Goal: Check status: Check status

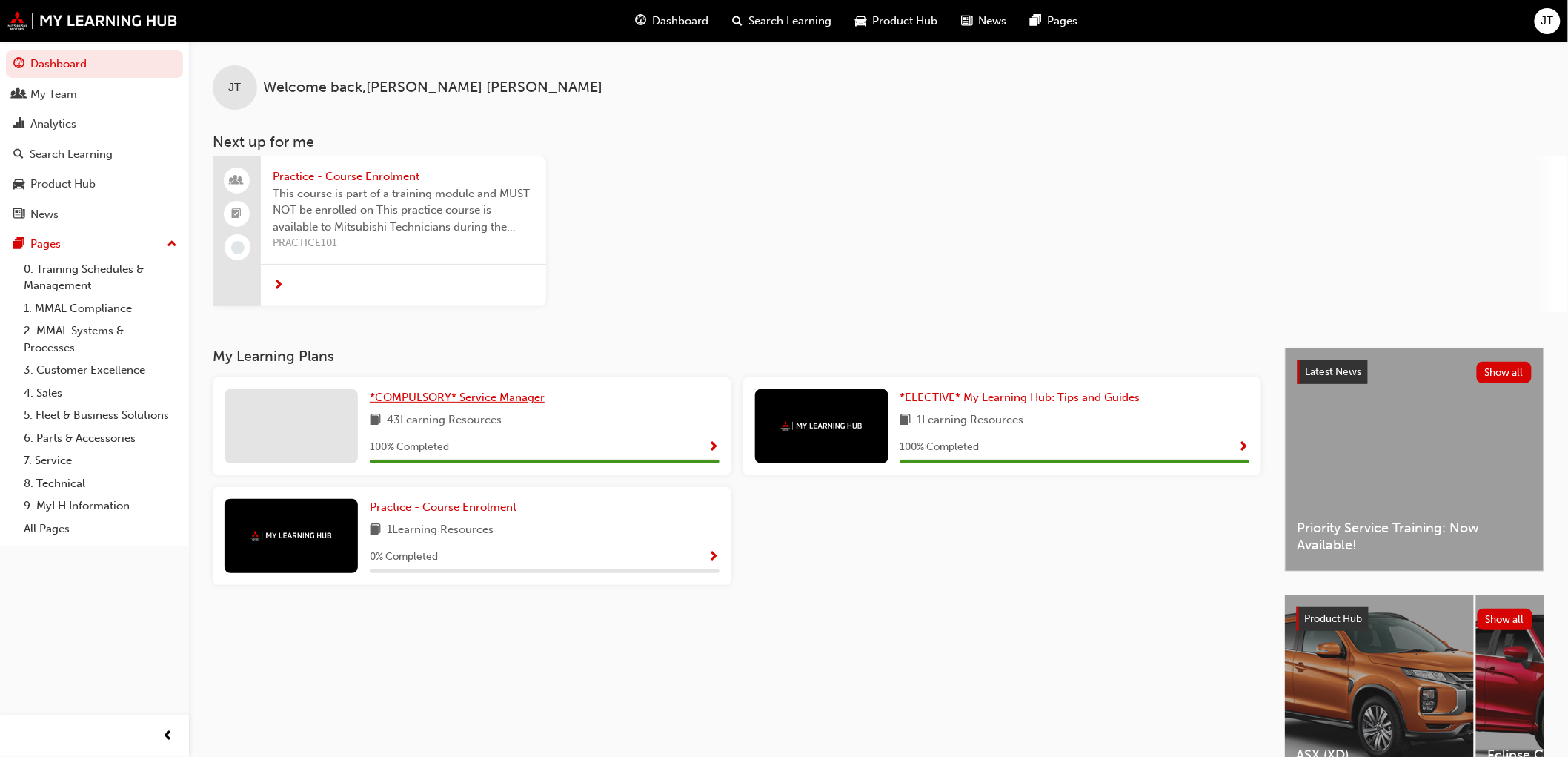
click at [531, 399] on span "*COMPULSORY* Service Manager" at bounding box center [457, 398] width 175 height 13
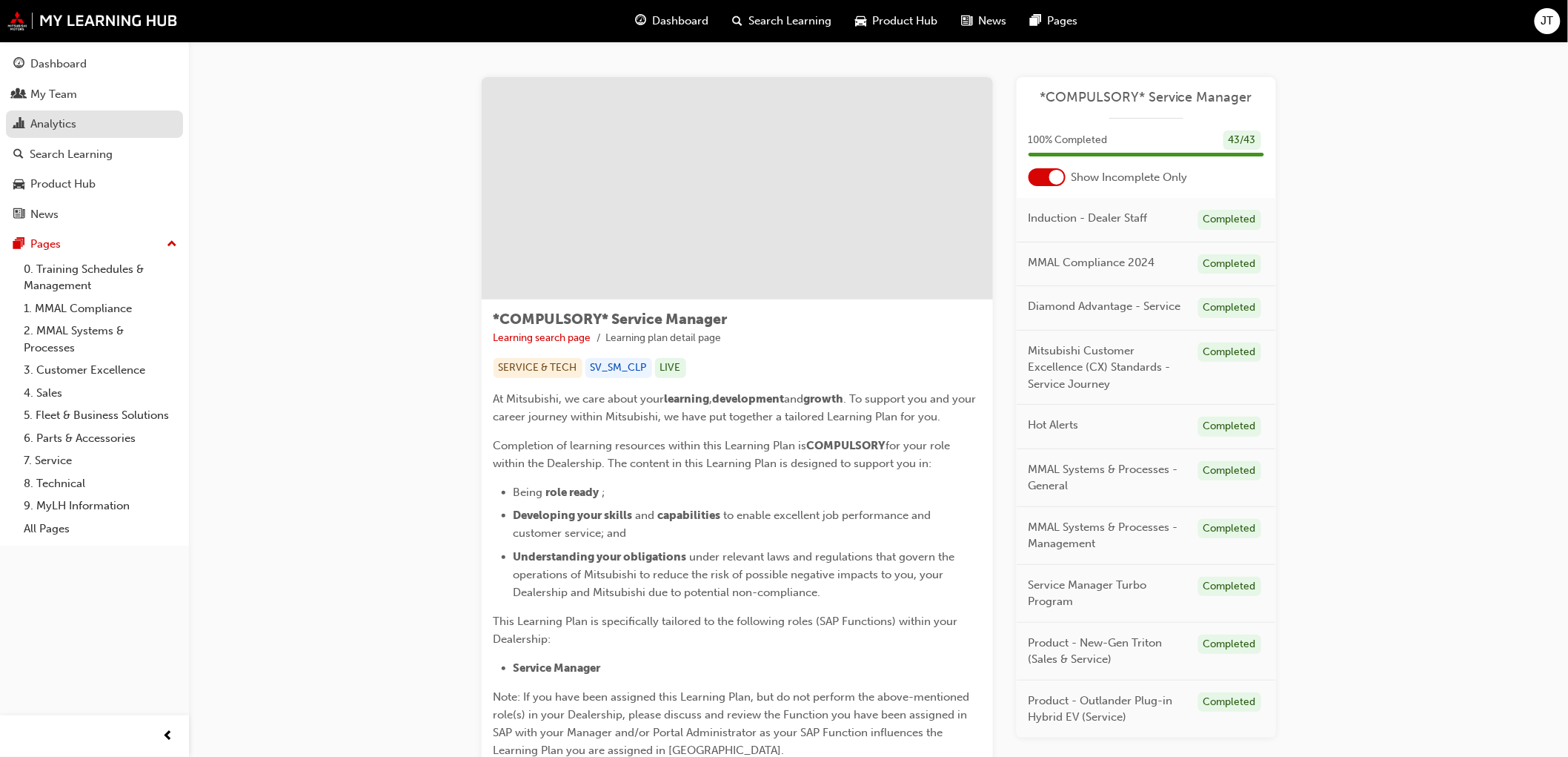
click at [48, 124] on div "Analytics" at bounding box center [53, 124] width 46 height 17
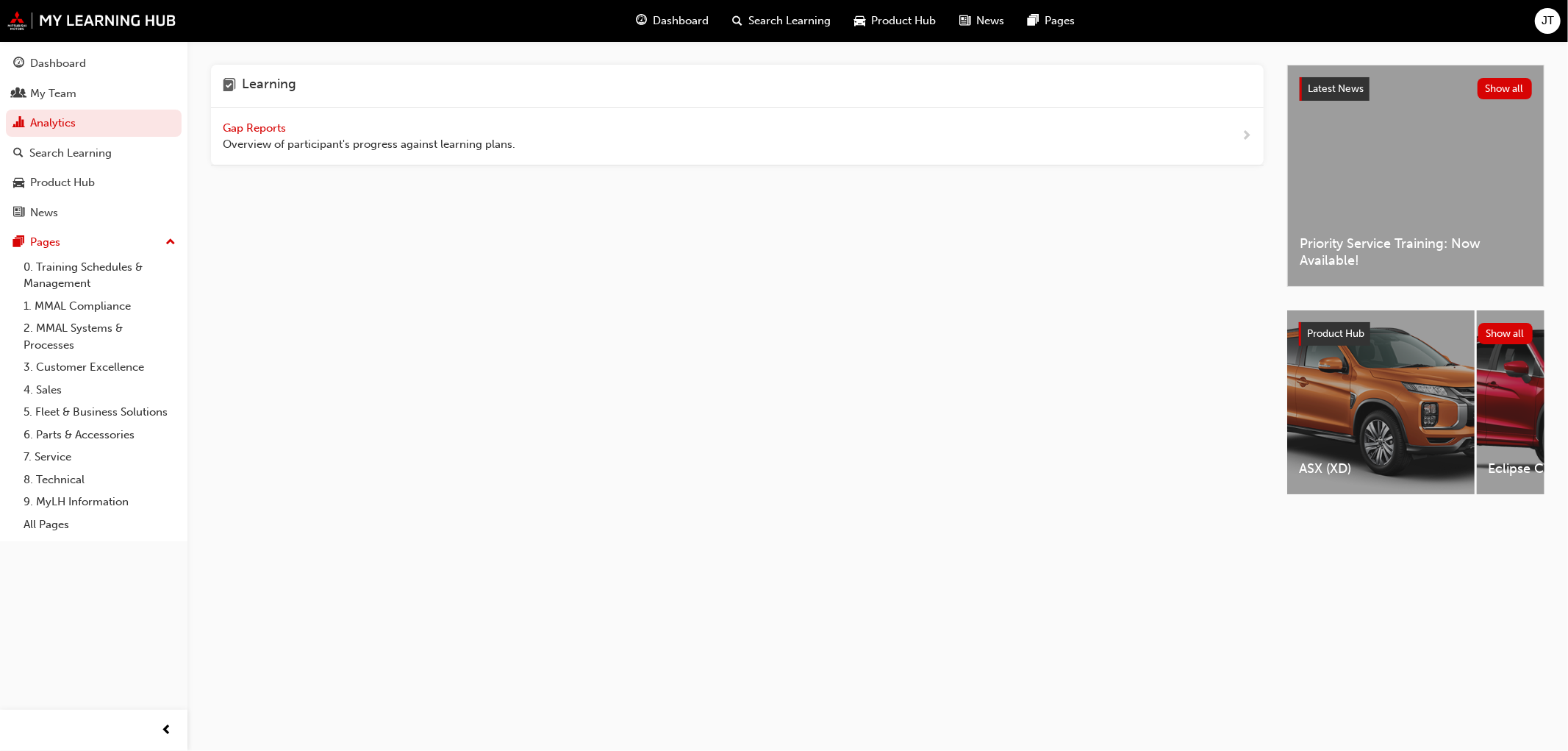
click at [278, 115] on div "Gap Reports Overview of participant's progress against learning plans." at bounding box center [737, 137] width 1053 height 58
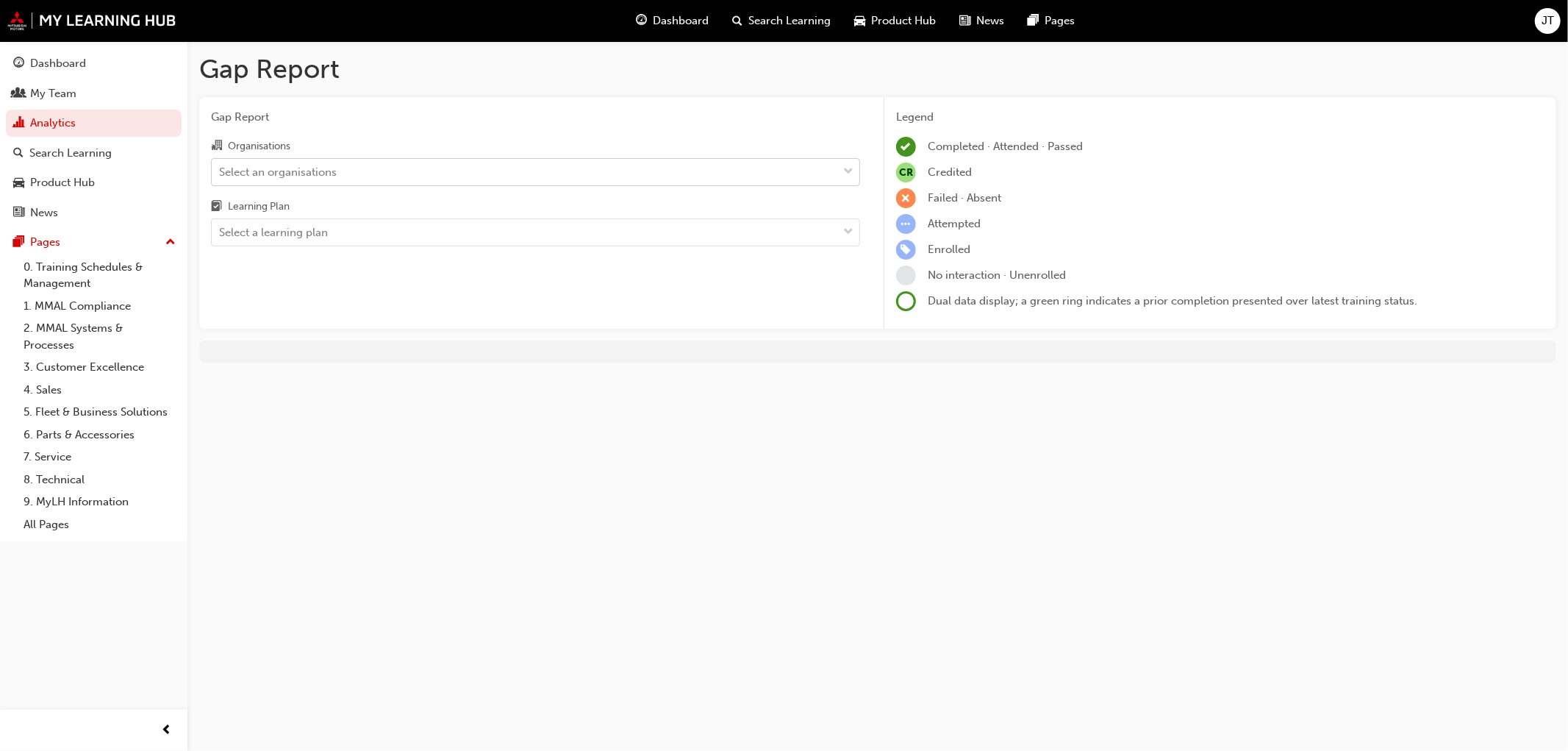
click at [431, 167] on div "Select an organisations" at bounding box center [525, 171] width 626 height 26
click at [220, 167] on input "Organisations Select an organisations" at bounding box center [220, 170] width 2 height 13
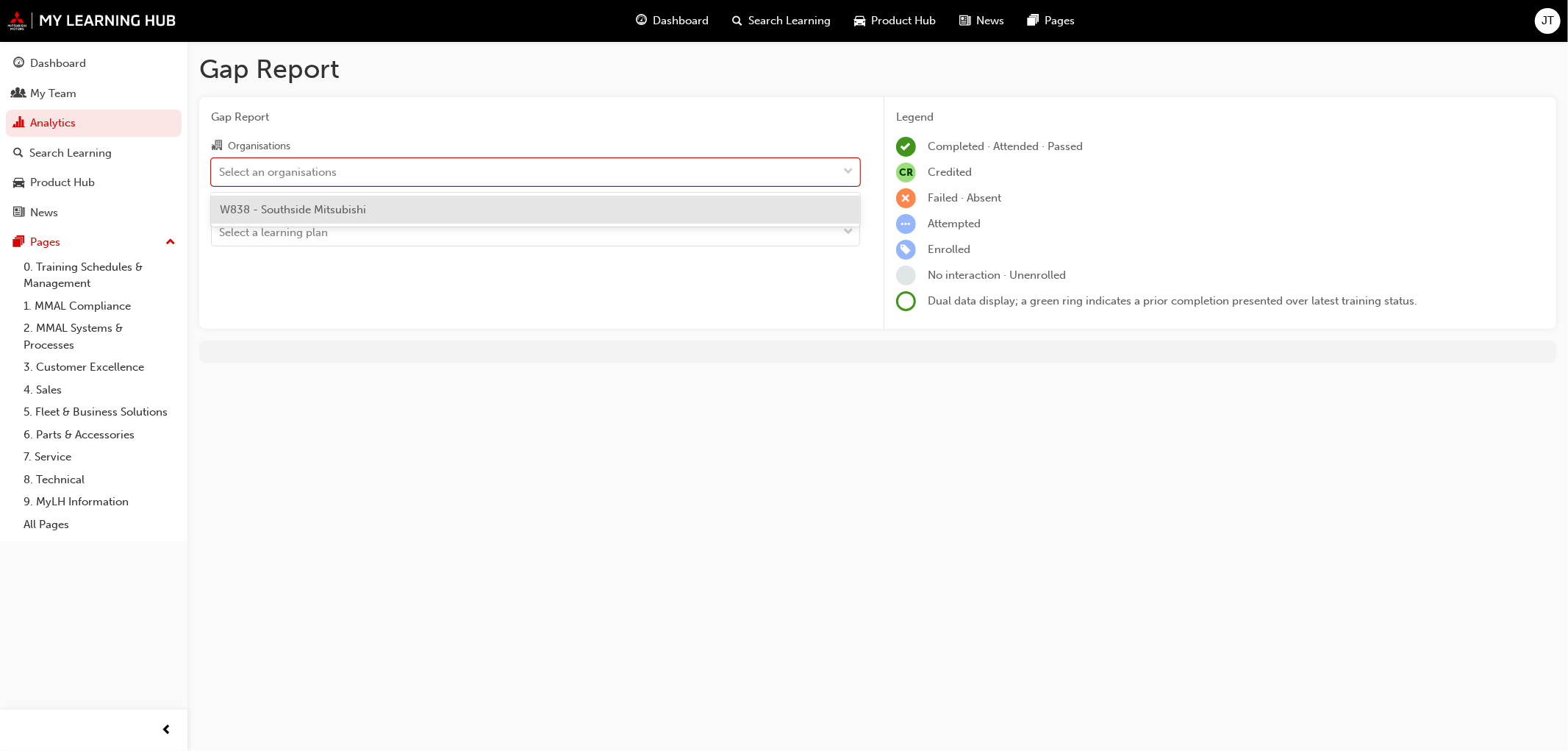
click at [420, 200] on div "W838 - Southside Mitsubishi" at bounding box center [535, 209] width 649 height 28
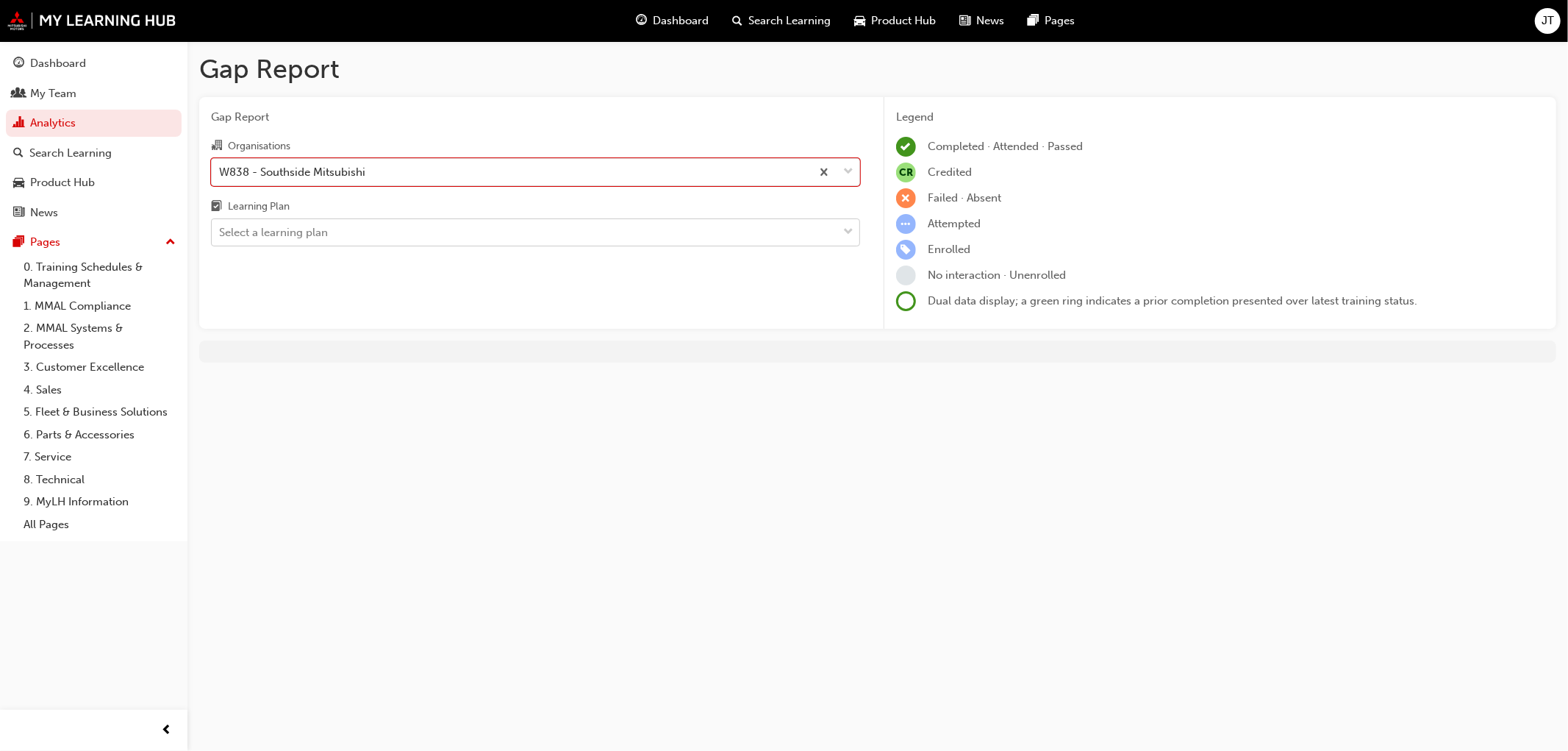
click at [407, 245] on div "Select a learning plan" at bounding box center [525, 233] width 626 height 26
click at [220, 239] on input "Learning Plan Select a learning plan" at bounding box center [220, 232] width 2 height 13
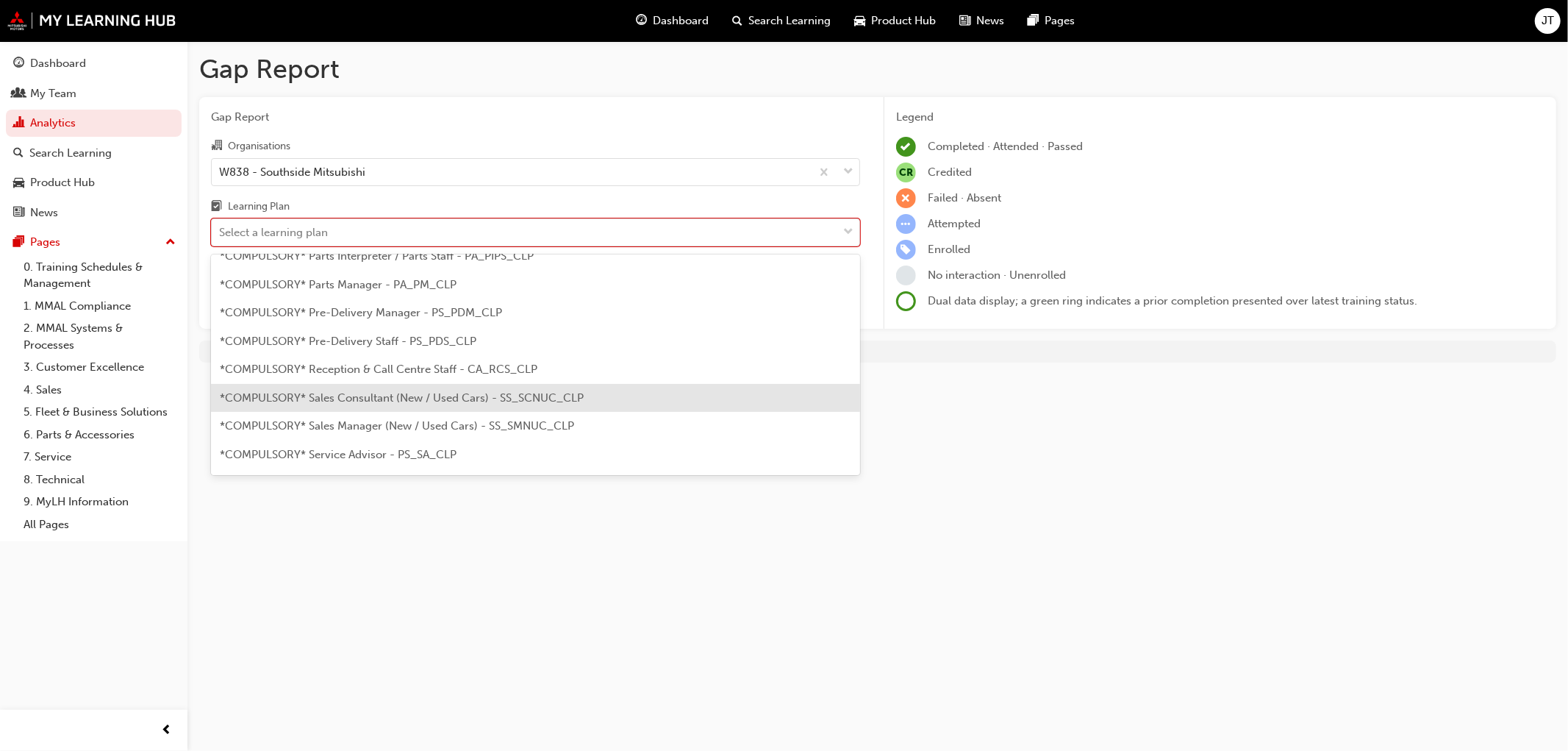
scroll to position [408, 0]
click at [420, 391] on div "*COMPULSORY* Service Manager - SV_SM_CLP" at bounding box center [535, 401] width 649 height 28
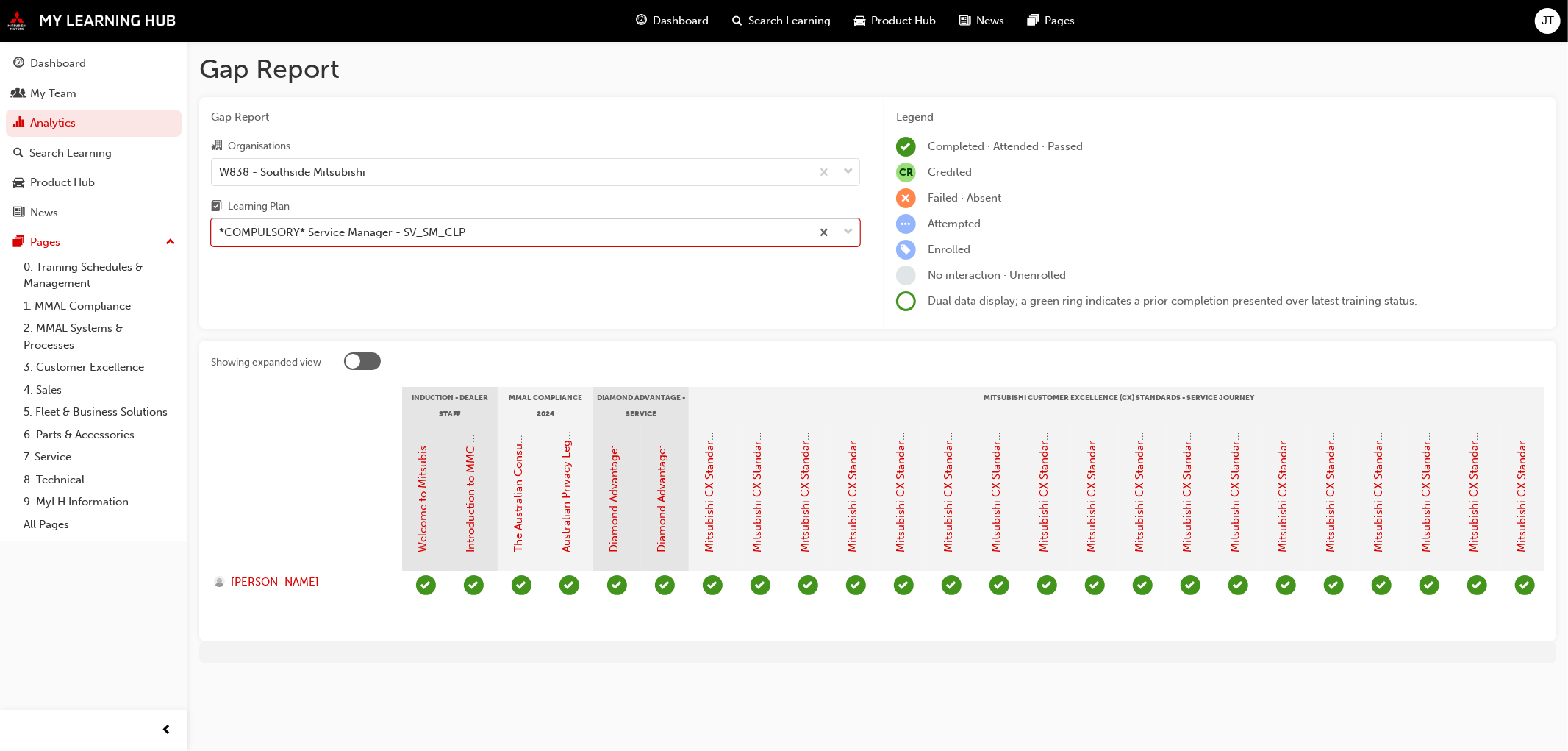
click at [847, 230] on span "down-icon" at bounding box center [848, 232] width 10 height 19
click at [220, 230] on input "Learning Plan option *COMPULSORY* Service Manager - SV_SM_CLP, selected. 0 resu…" at bounding box center [220, 232] width 2 height 13
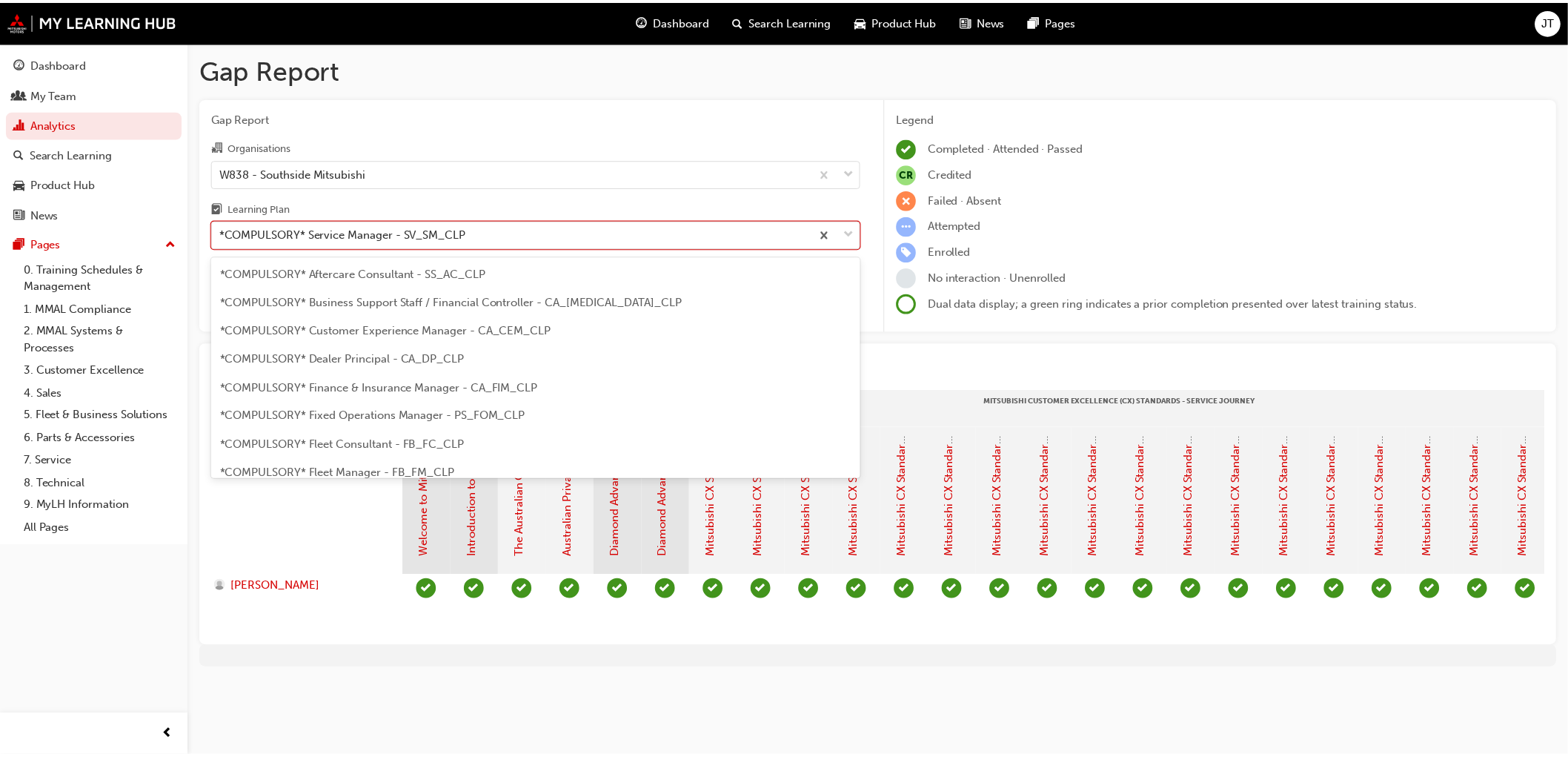
scroll to position [360, 0]
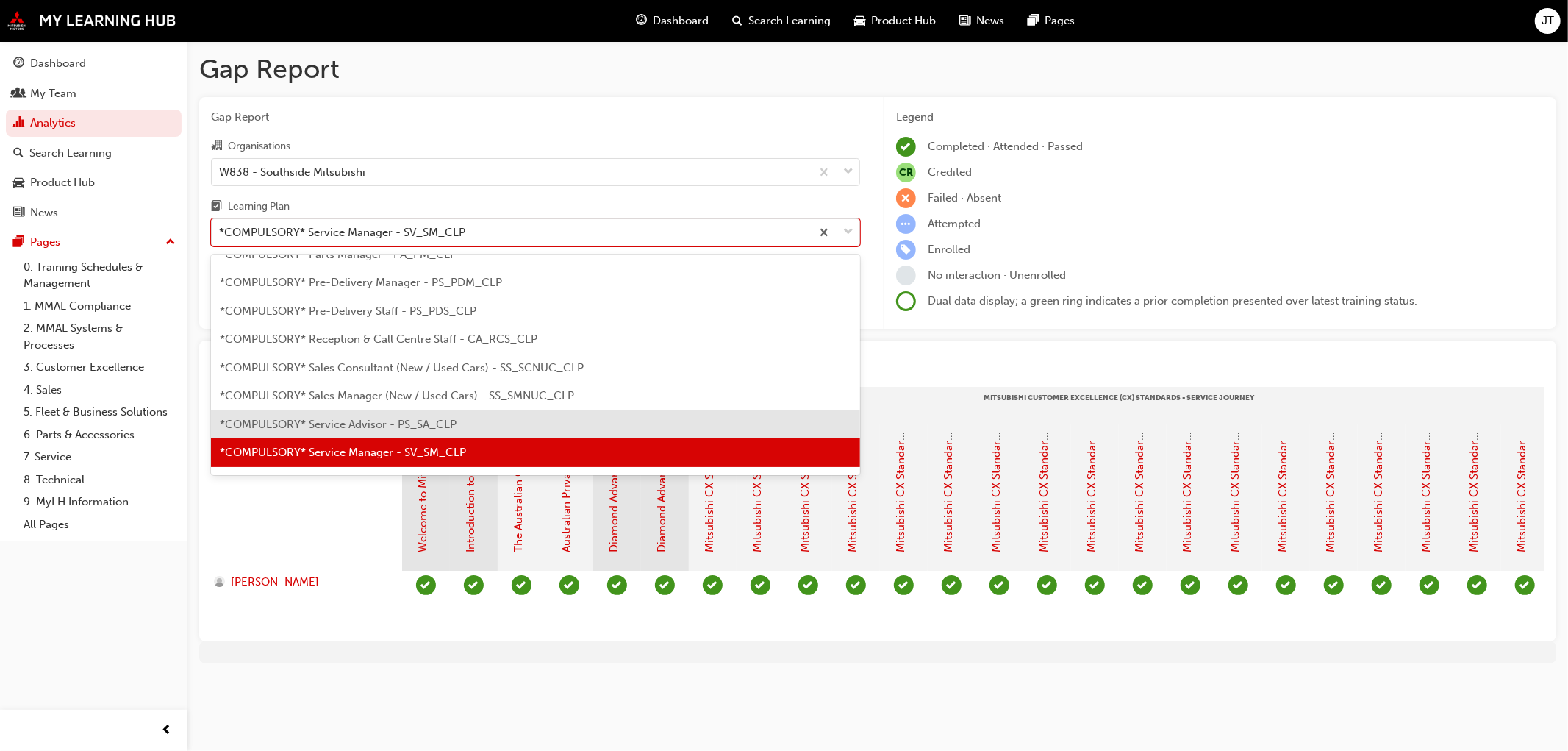
click at [481, 419] on div "*COMPULSORY* Service Advisor - PS_SA_CLP" at bounding box center [535, 425] width 649 height 28
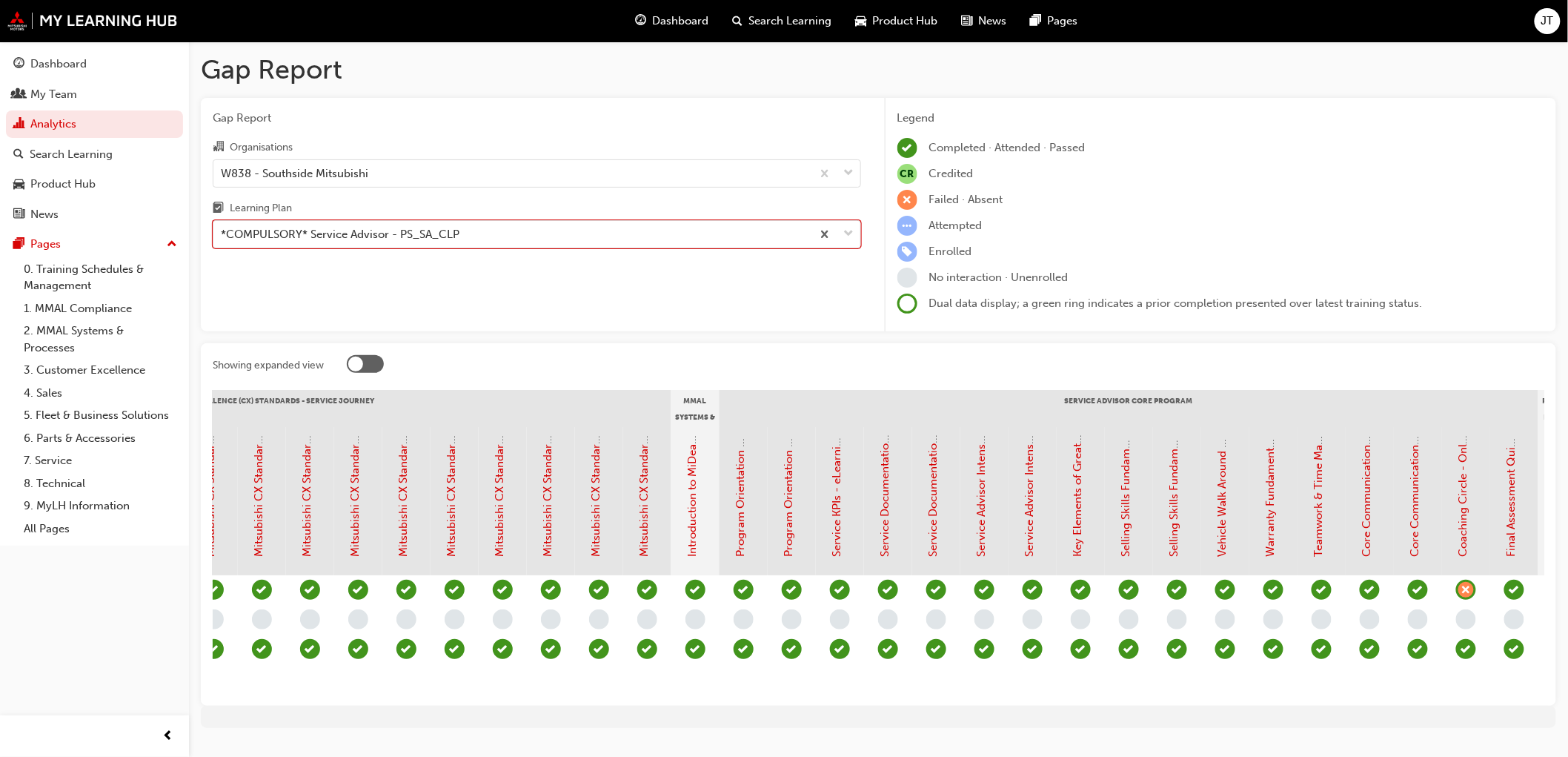
scroll to position [0, 1076]
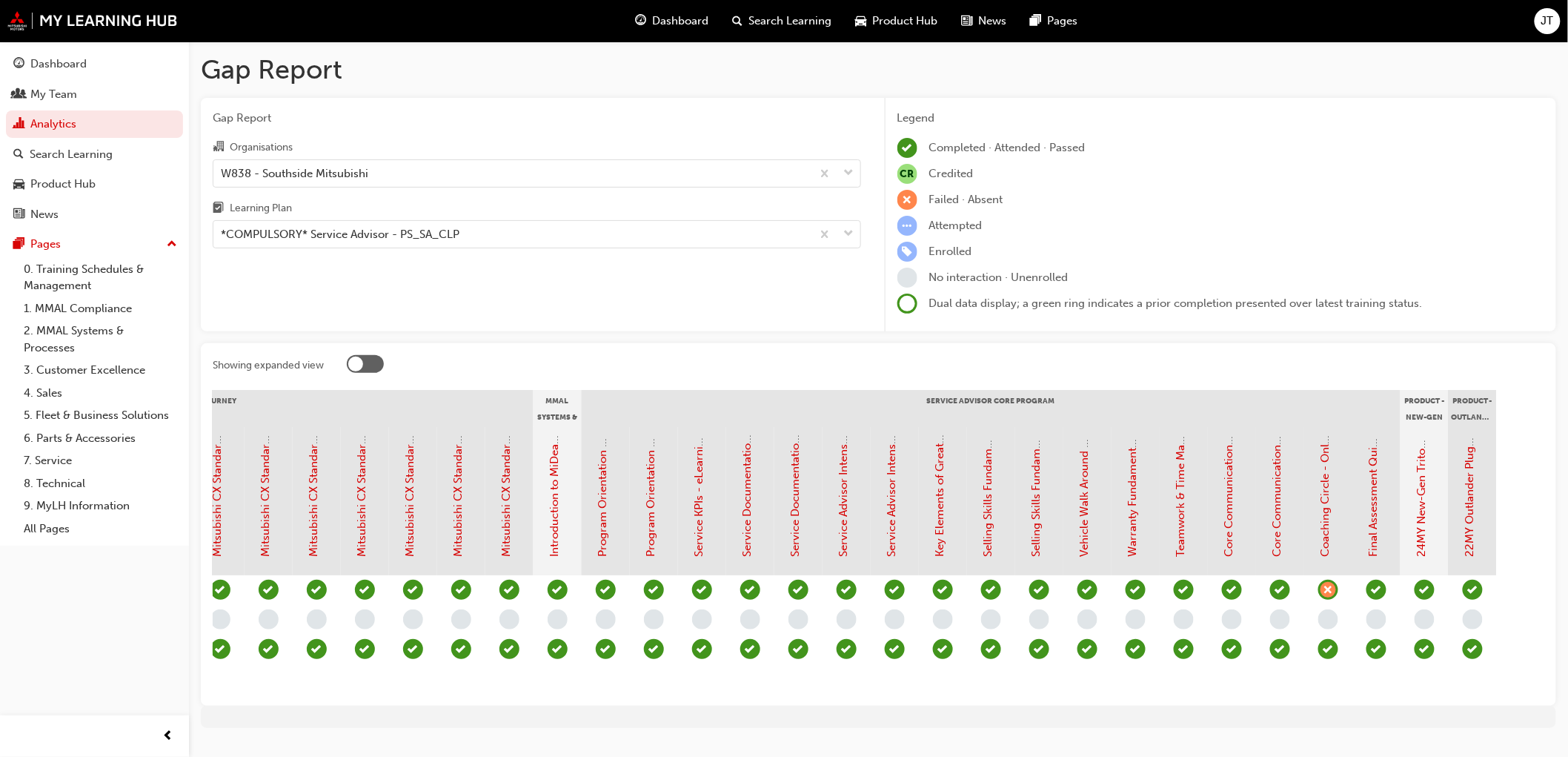
drag, startPoint x: 1282, startPoint y: 692, endPoint x: 1154, endPoint y: 692, distance: 128.0
click at [1154, 694] on section "Induction - Dealer Staff MMAL Compliance 2024 Diamond Advantage - Service Induc…" at bounding box center [879, 542] width 1332 height 304
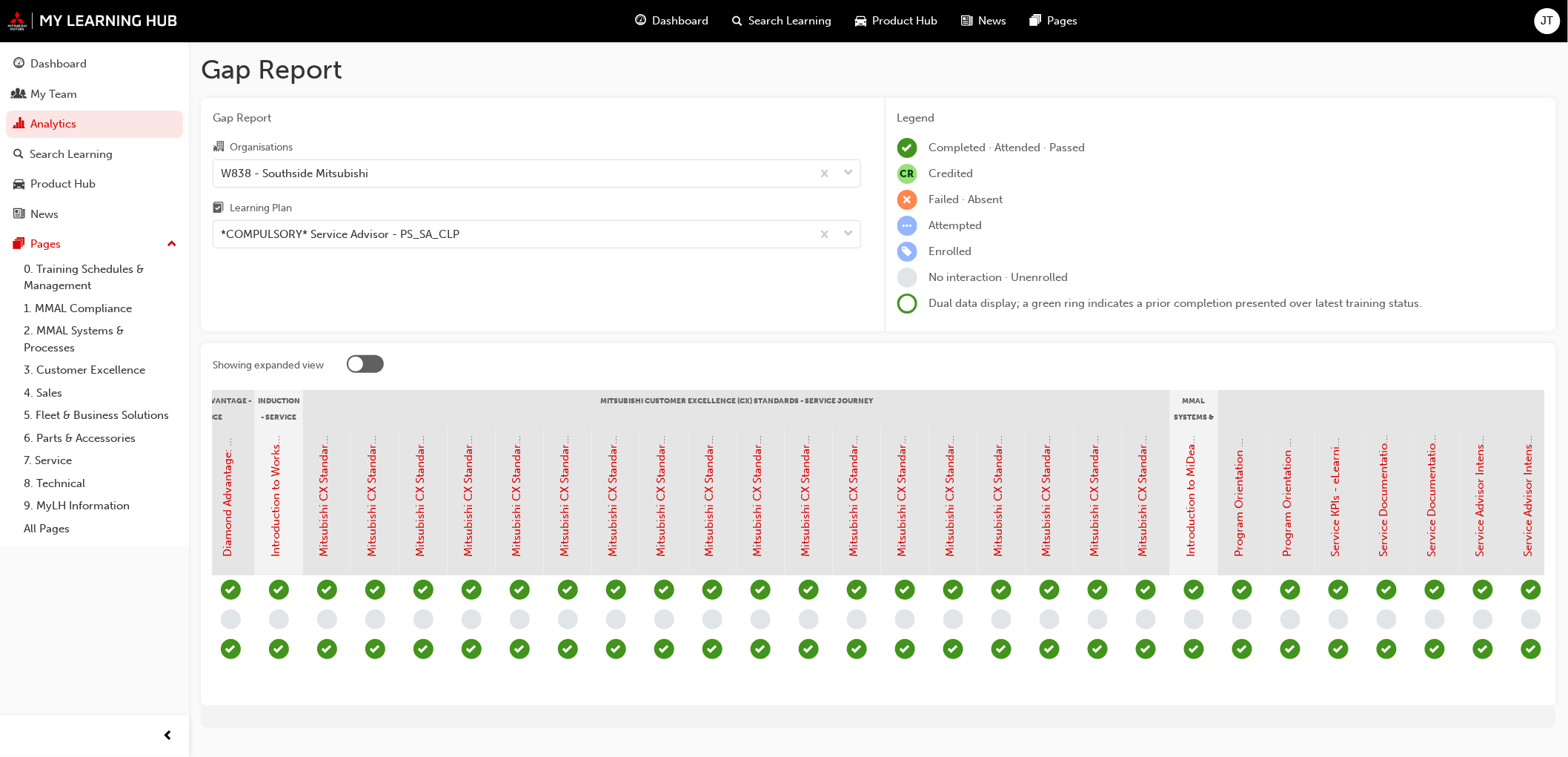
scroll to position [0, 0]
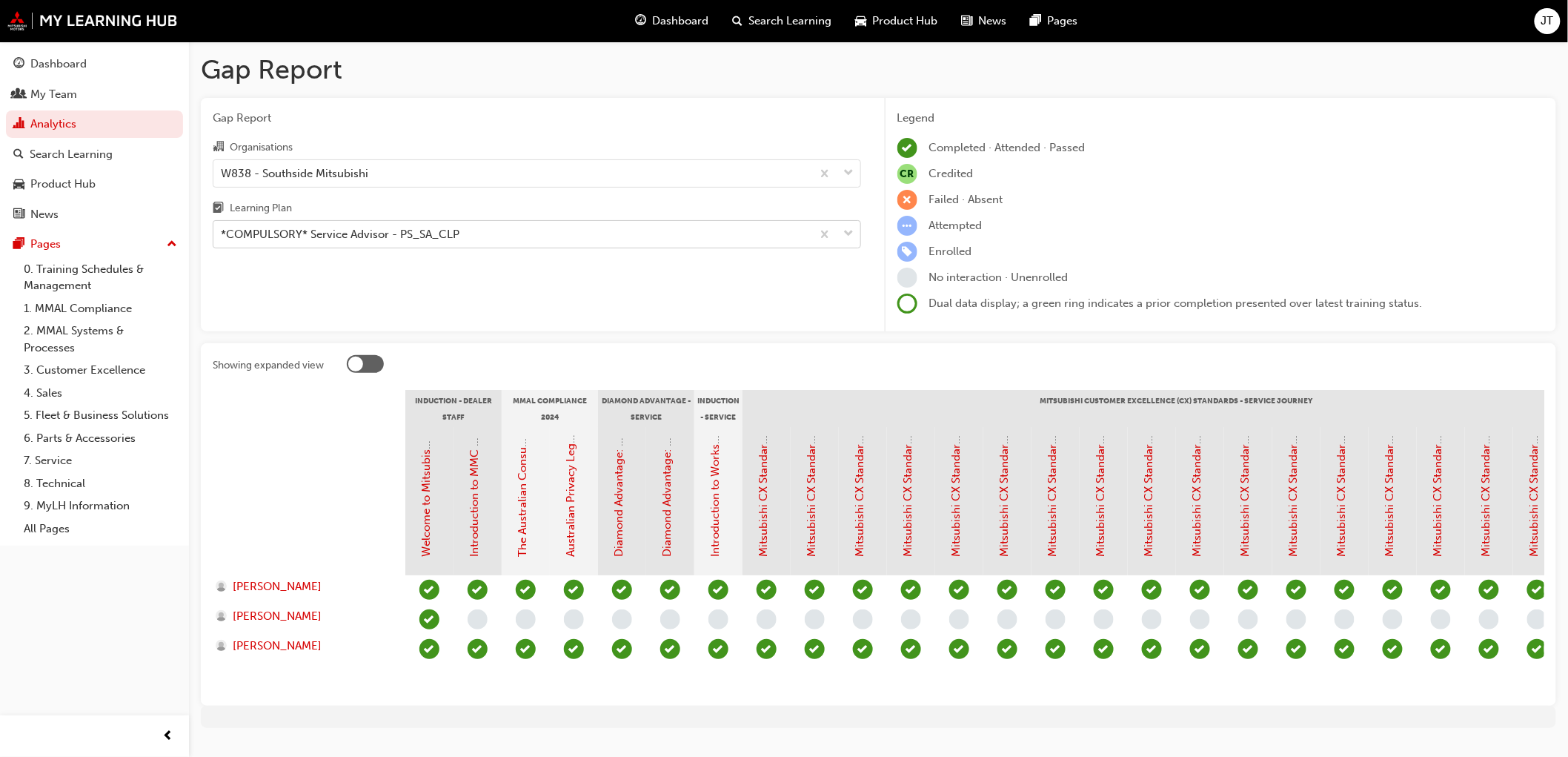
click at [471, 230] on div "*COMPULSORY* Service Advisor - PS_SA_CLP" at bounding box center [512, 235] width 598 height 26
click at [222, 230] on input "Learning Plan *COMPULSORY* Service Advisor - PS_SA_CLP" at bounding box center [222, 234] width 2 height 13
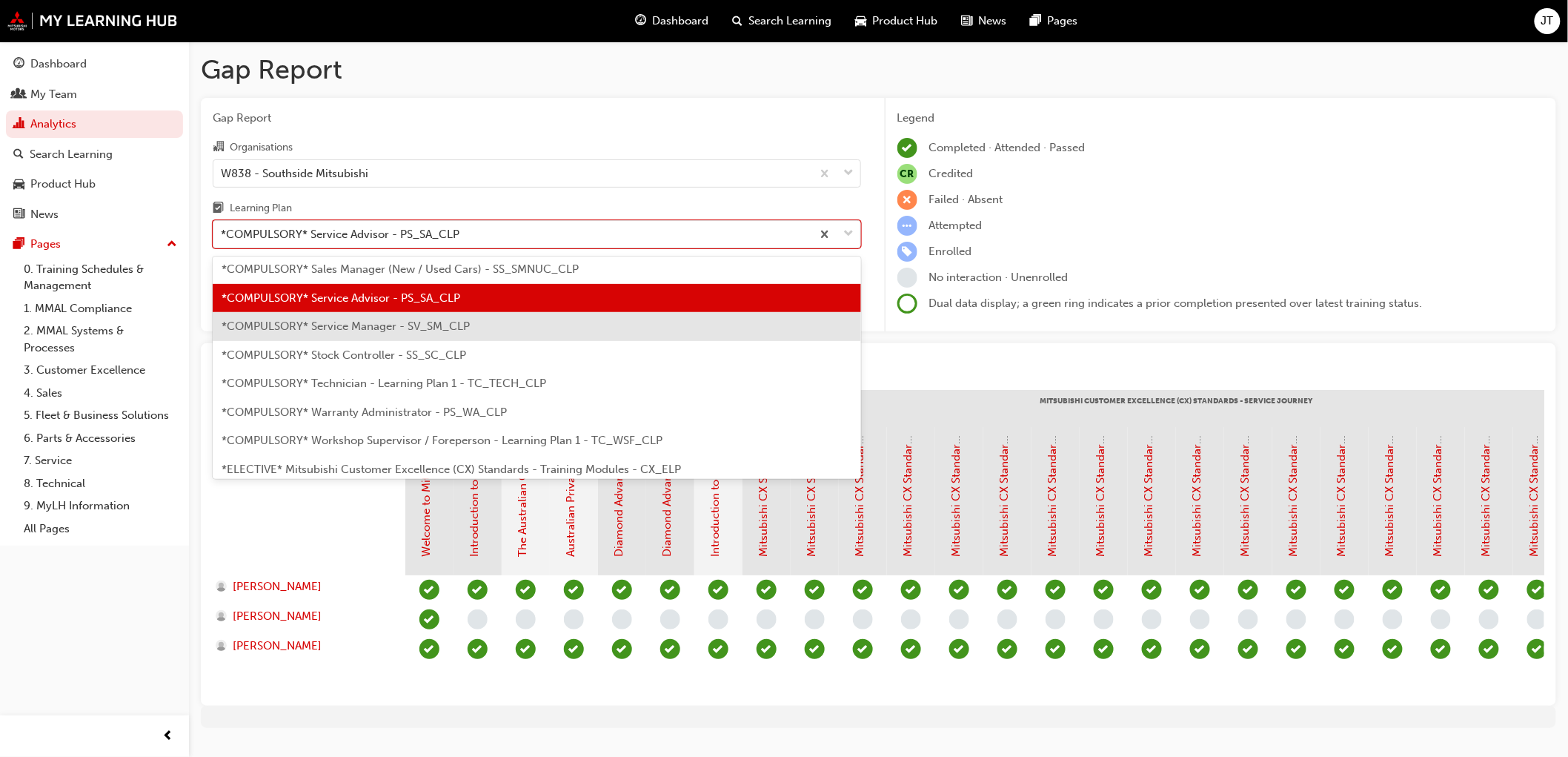
scroll to position [495, 0]
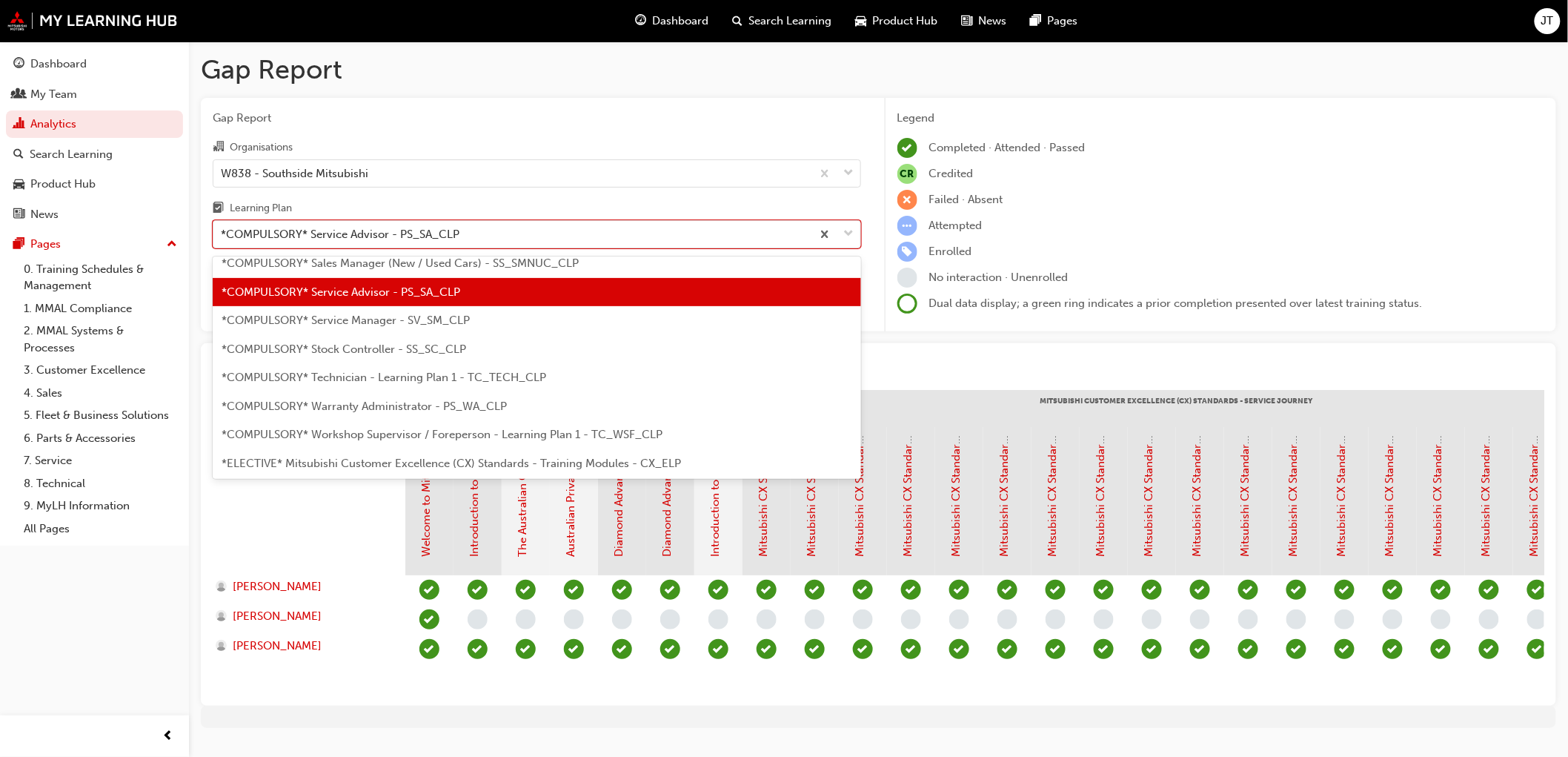
click at [434, 374] on span "*COMPULSORY* Technician - Learning Plan 1 - TC_TECH_CLP" at bounding box center [384, 378] width 325 height 13
